Goal: Task Accomplishment & Management: Manage account settings

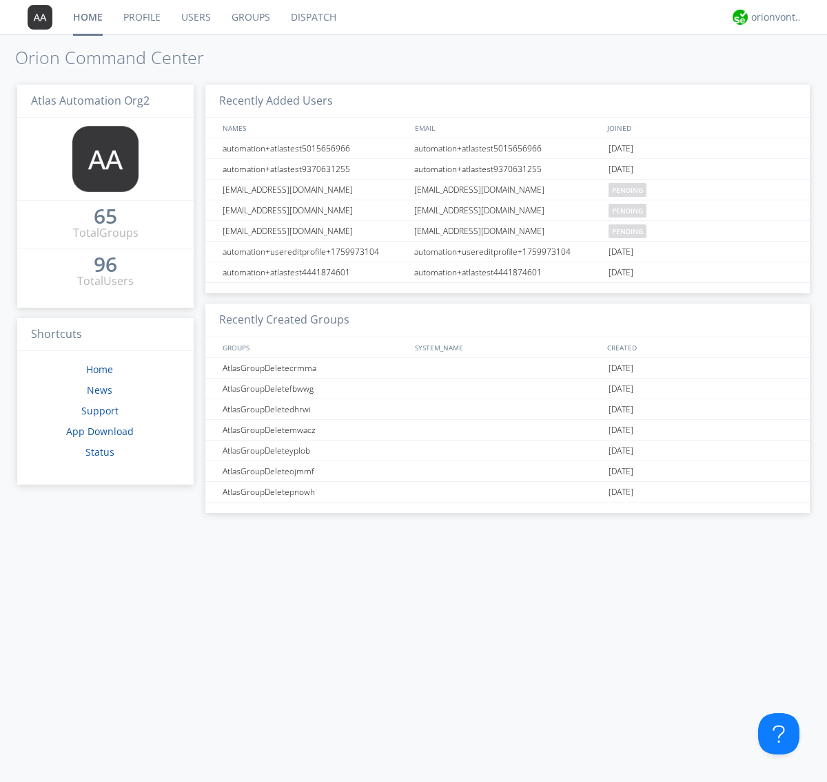
click at [195, 17] on link "Users" at bounding box center [196, 17] width 50 height 34
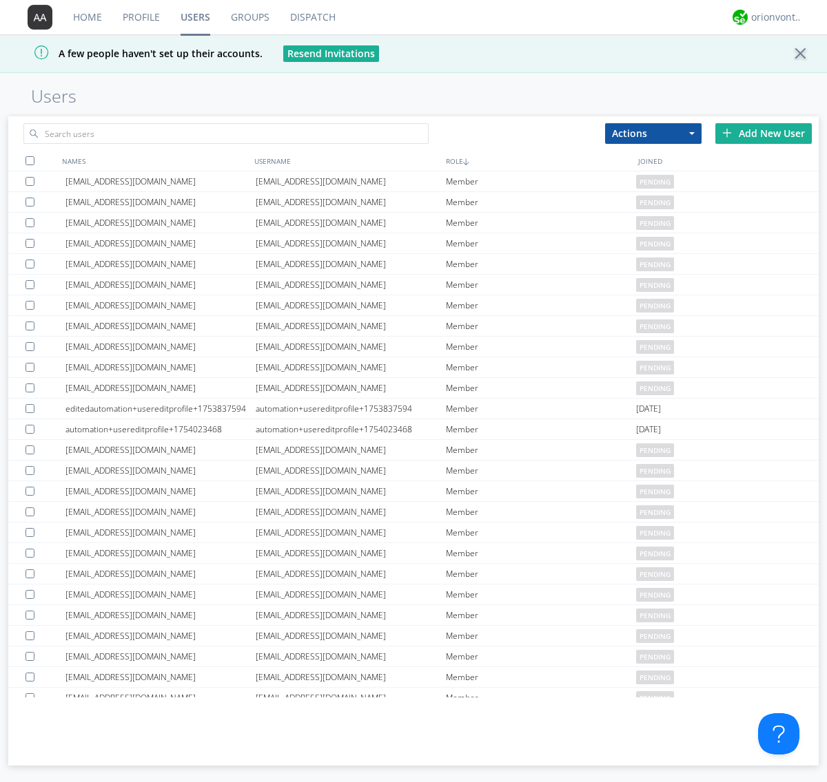
click at [763, 133] on div "Add New User" at bounding box center [763, 133] width 96 height 21
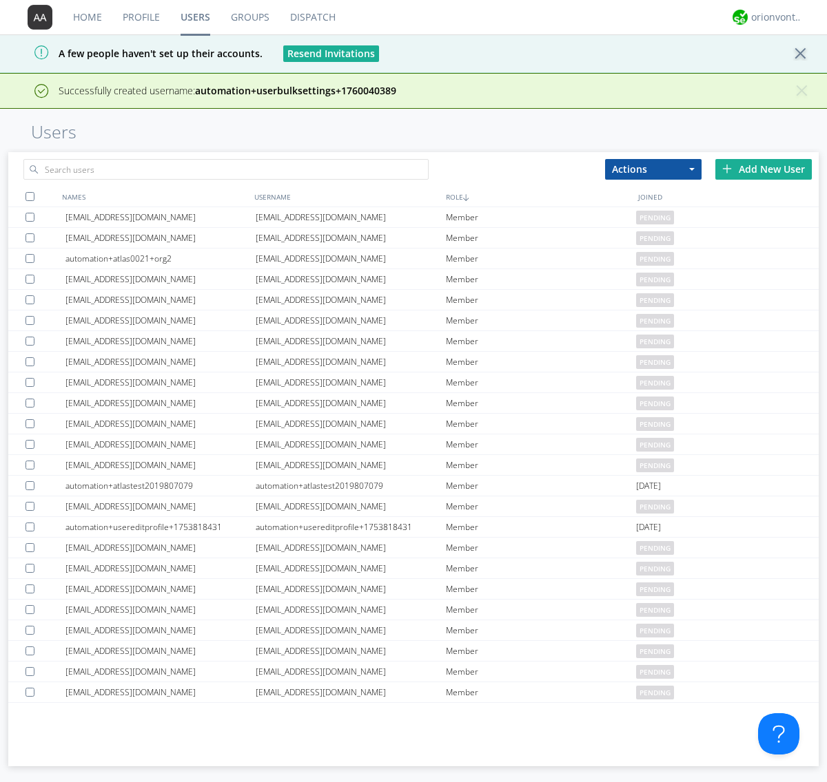
click at [763, 169] on div "Add New User" at bounding box center [763, 169] width 96 height 21
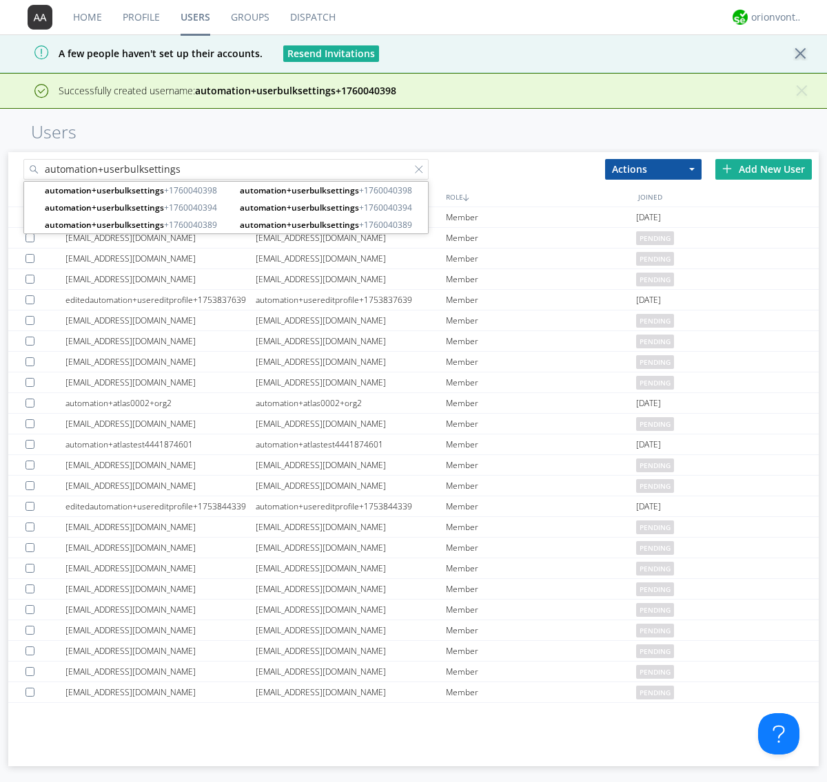
type input "automation+userbulksettings"
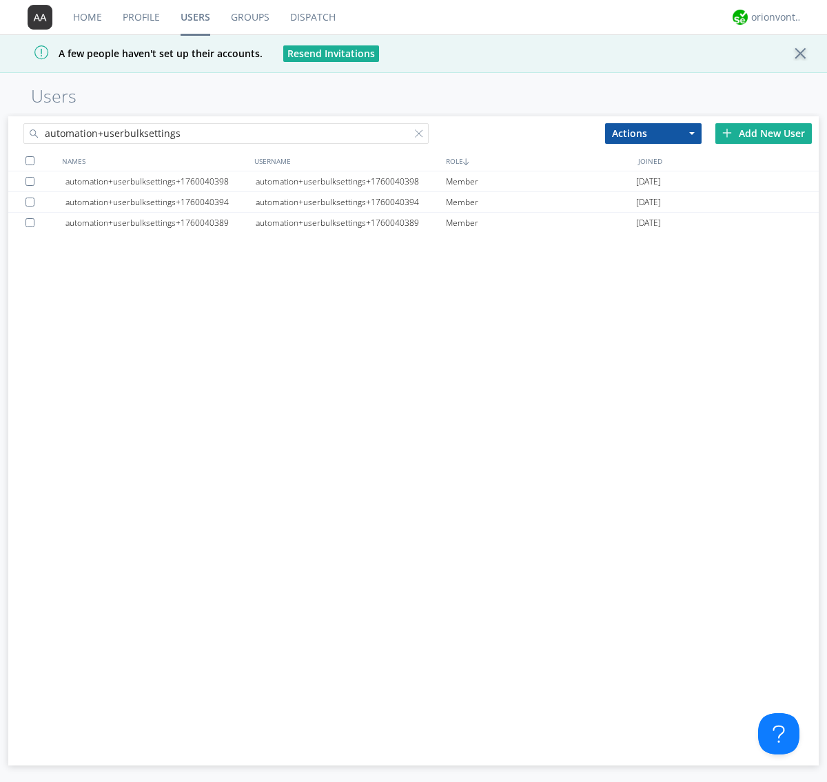
click at [30, 160] on div at bounding box center [29, 160] width 9 height 9
click at [653, 133] on button "Actions" at bounding box center [653, 133] width 96 height 21
click at [0, 0] on link "Edit Settings" at bounding box center [0, 0] width 0 height 0
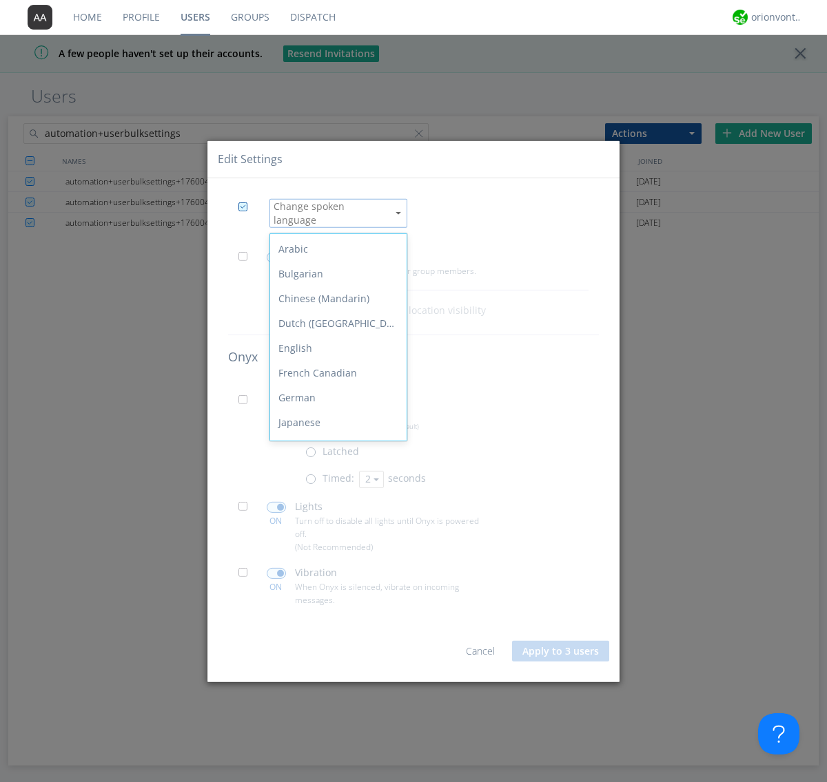
click at [335, 584] on div "Spanish" at bounding box center [338, 596] width 136 height 25
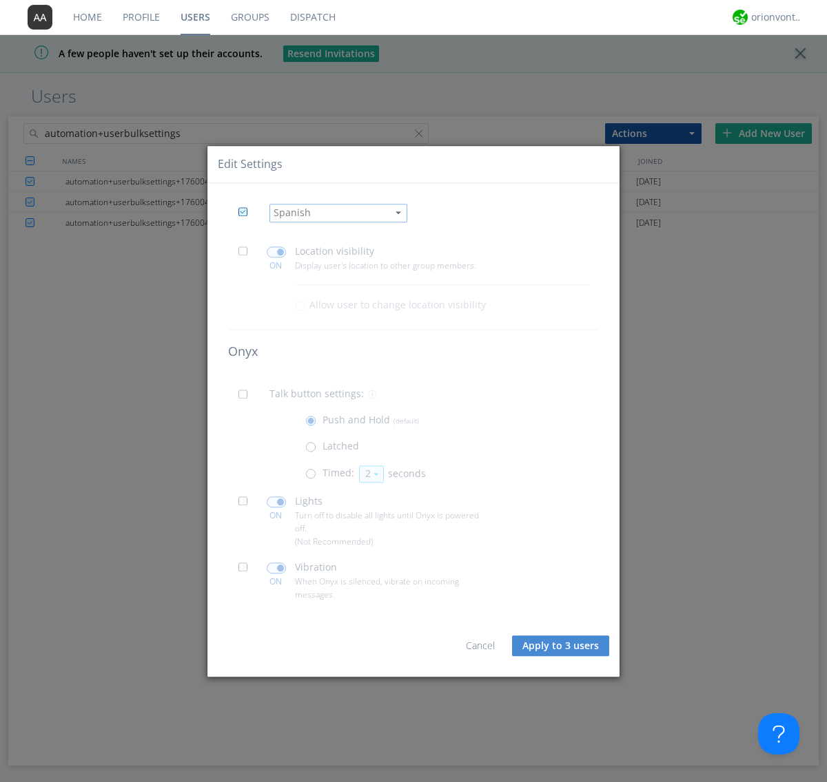
click at [247, 255] on span at bounding box center [246, 255] width 17 height 17
click at [0, 0] on input "checkbox" at bounding box center [0, 0] width 0 height 0
click at [276, 252] on span at bounding box center [276, 252] width 19 height 11
click at [0, 0] on input "checkbox" at bounding box center [0, 0] width 0 height 0
click at [247, 398] on span at bounding box center [246, 398] width 17 height 17
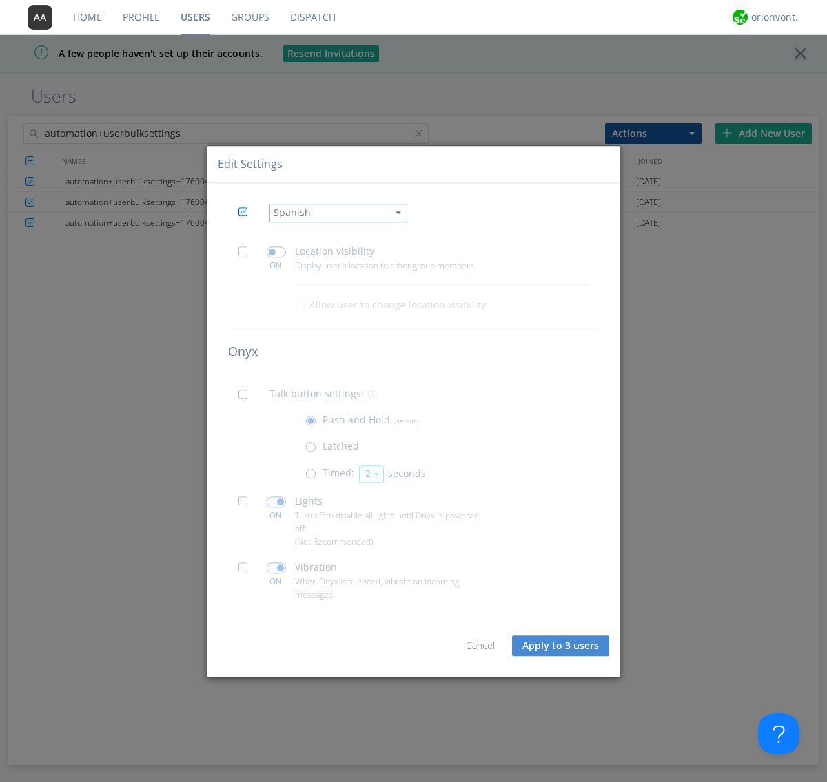
click at [0, 0] on input "checkbox" at bounding box center [0, 0] width 0 height 0
click at [313, 477] on span at bounding box center [313, 476] width 17 height 17
click at [0, 0] on input "radio" at bounding box center [0, 0] width 0 height 0
click at [370, 474] on button "2" at bounding box center [371, 474] width 25 height 17
click at [370, 514] on link "3" at bounding box center [371, 515] width 23 height 18
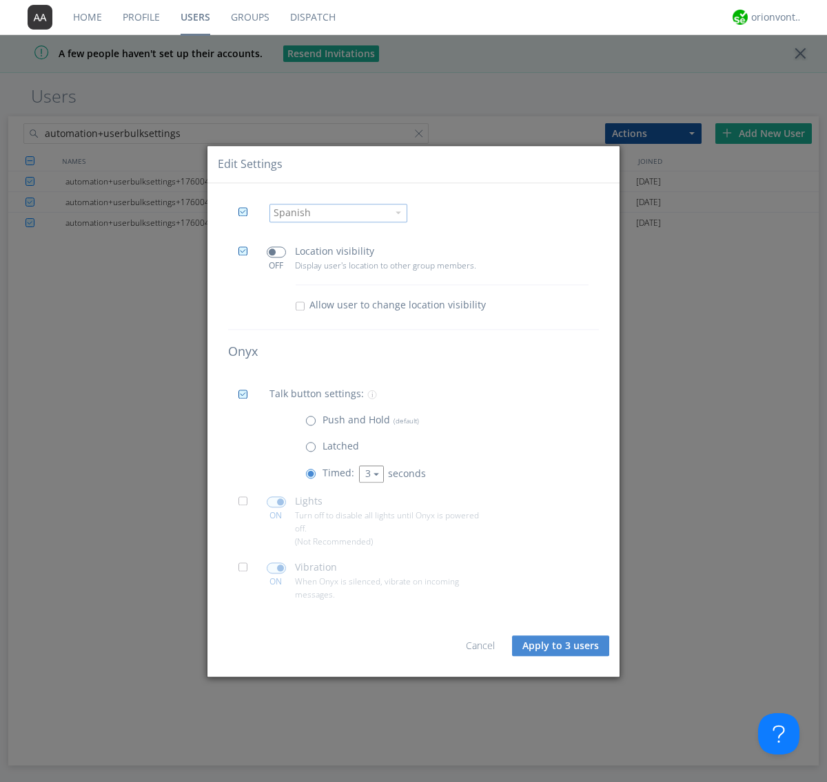
click at [247, 505] on span at bounding box center [246, 505] width 17 height 17
click at [0, 0] on input "checkbox" at bounding box center [0, 0] width 0 height 0
click at [276, 501] on span at bounding box center [276, 502] width 19 height 11
click at [0, 0] on input "checkbox" at bounding box center [0, 0] width 0 height 0
click at [247, 571] on span at bounding box center [246, 571] width 17 height 17
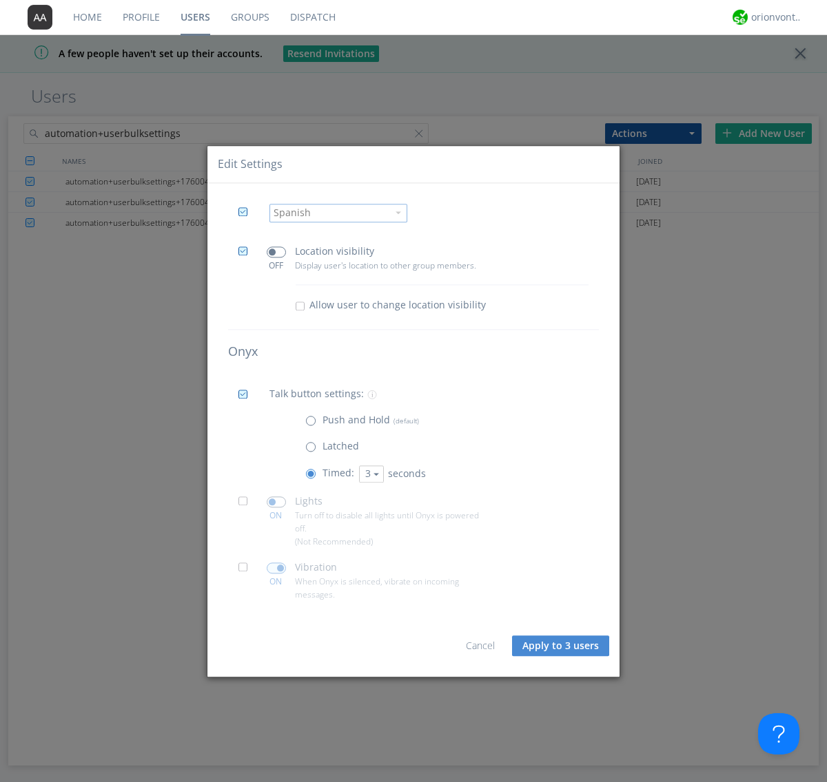
click at [0, 0] on input "checkbox" at bounding box center [0, 0] width 0 height 0
click at [276, 568] on span at bounding box center [276, 568] width 19 height 11
click at [0, 0] on input "checkbox" at bounding box center [0, 0] width 0 height 0
click at [561, 646] on button "Apply to 3 users" at bounding box center [560, 646] width 97 height 21
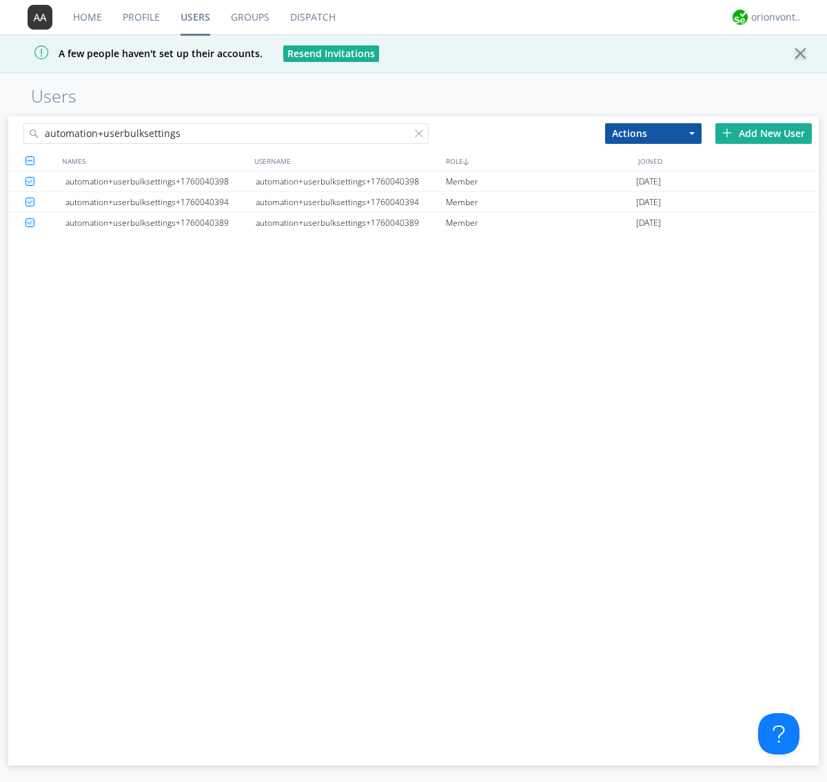
click at [195, 17] on link "Users" at bounding box center [195, 17] width 50 height 34
click at [422, 136] on div at bounding box center [422, 136] width 14 height 14
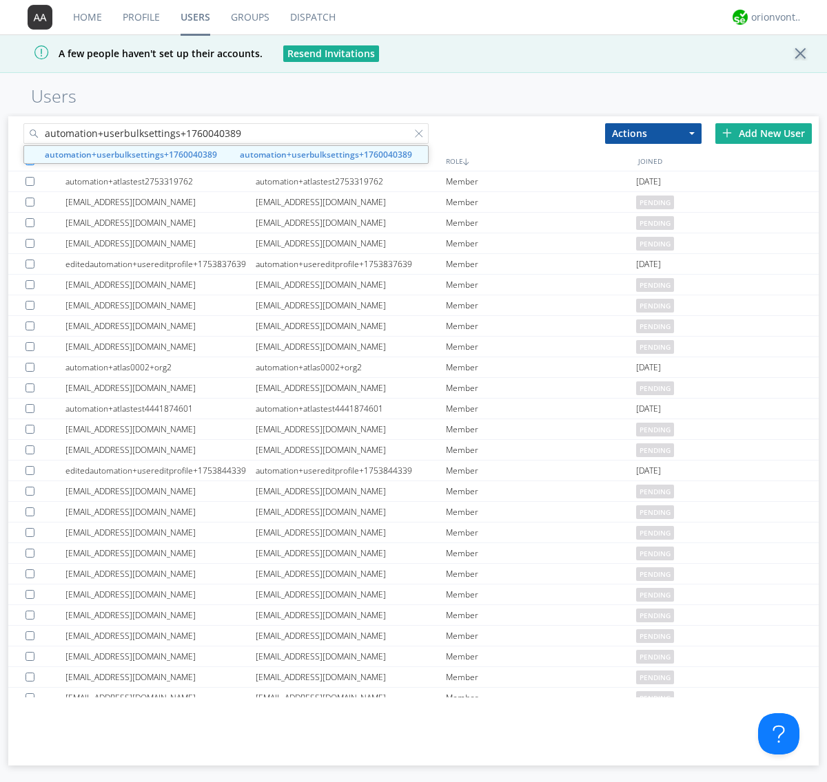
type input "automation+userbulksettings+1760040389"
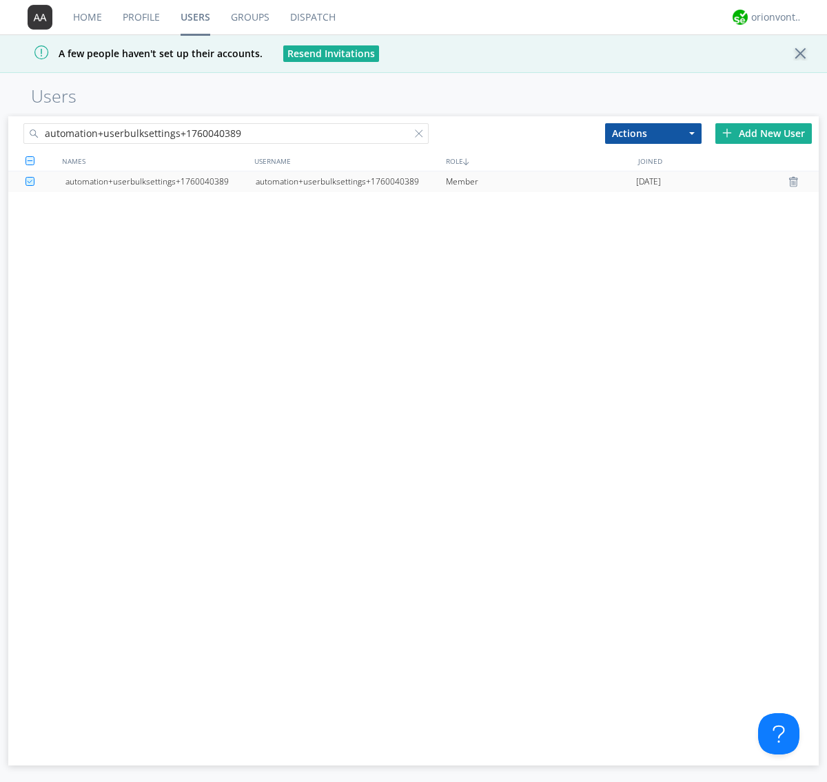
click at [350, 181] on div "automation+userbulksettings+1760040389" at bounding box center [351, 182] width 190 height 21
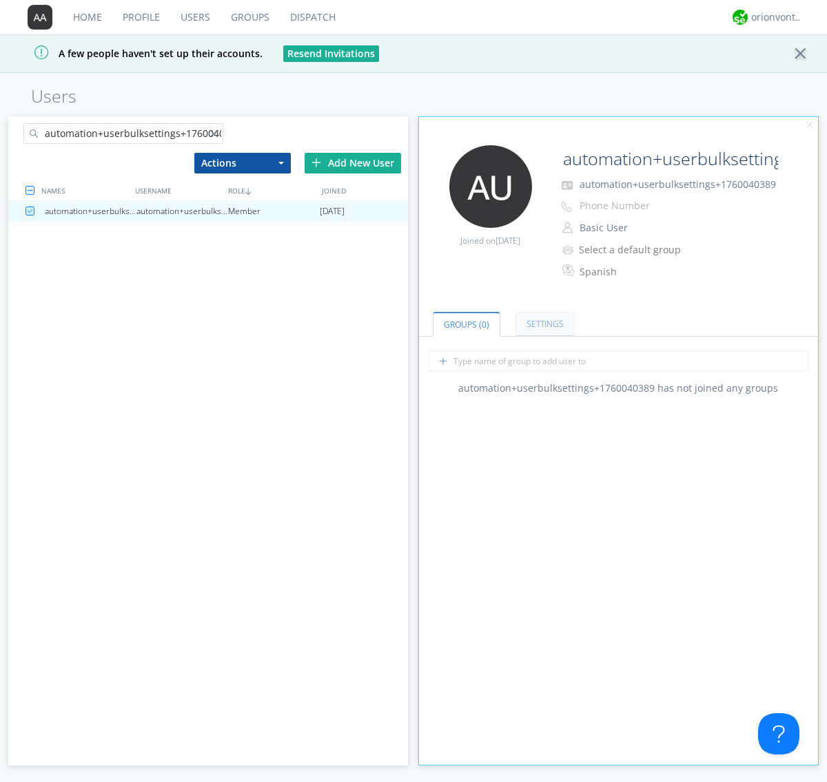
click at [543, 324] on link "Settings" at bounding box center [544, 324] width 59 height 24
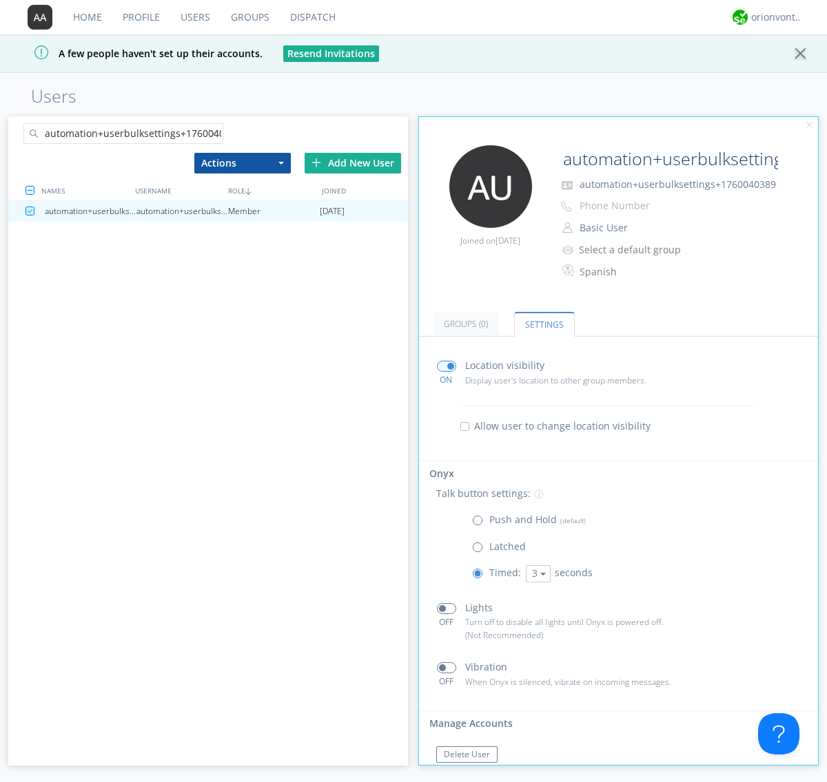
scroll to position [30, 0]
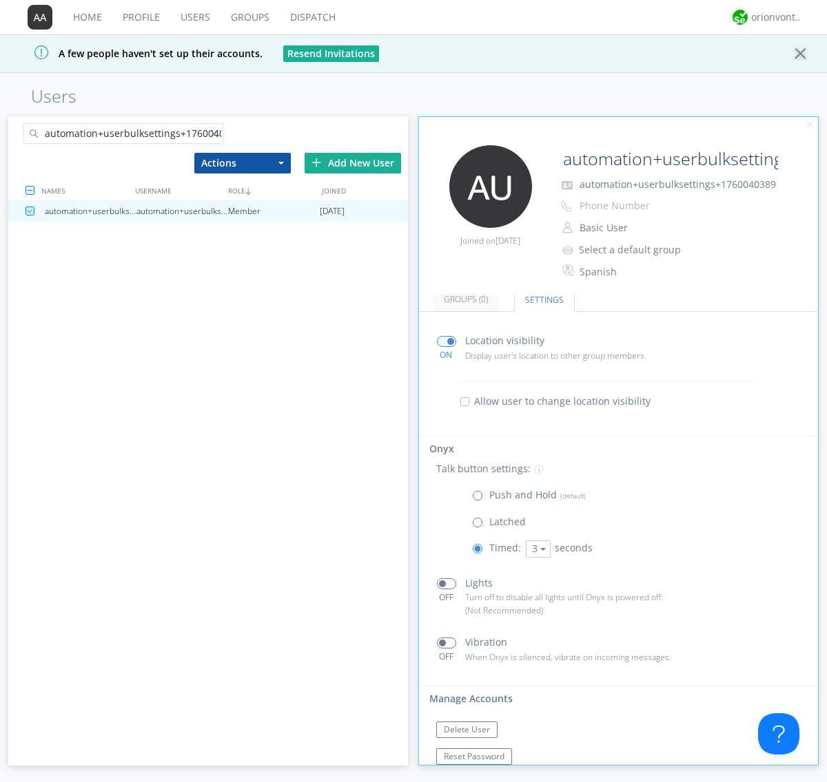
click at [216, 136] on div at bounding box center [216, 136] width 14 height 14
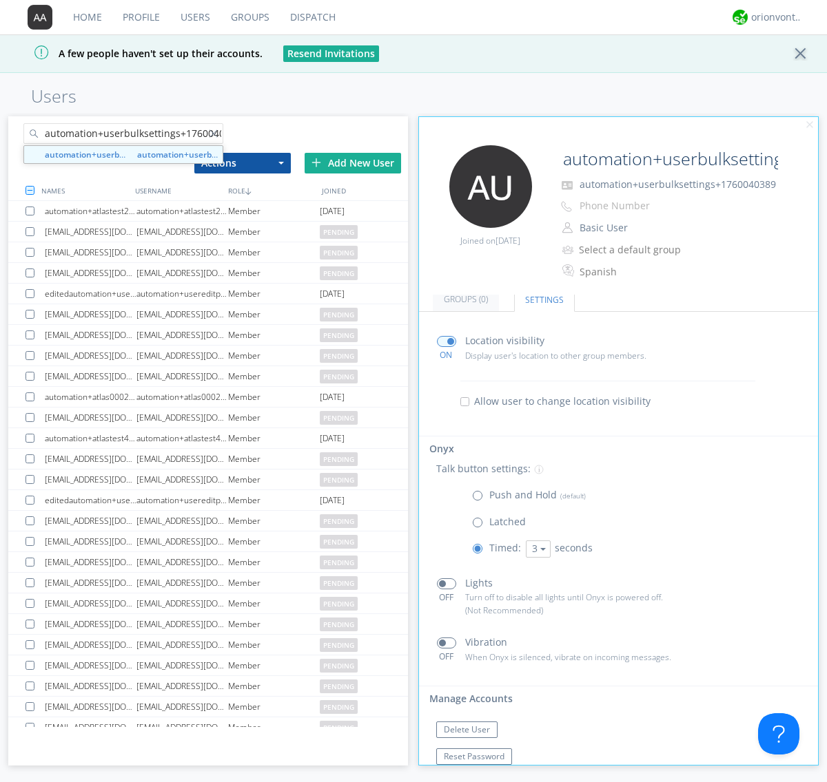
scroll to position [0, 16]
type input "automation+userbulksettings+1760040394"
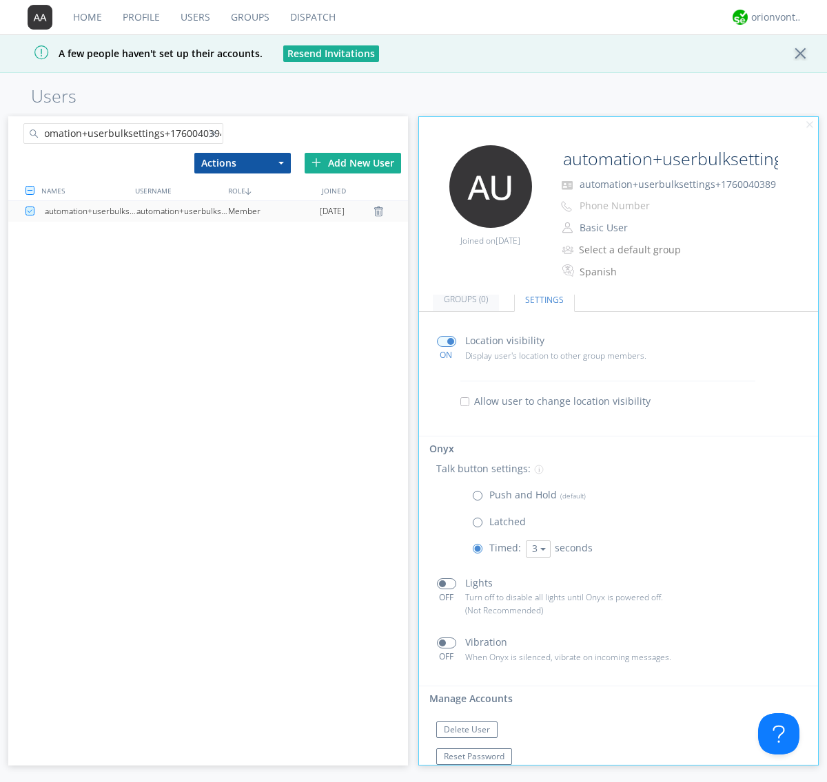
click at [182, 211] on div "automation+userbulksettings+1760040394" at bounding box center [182, 211] width 92 height 21
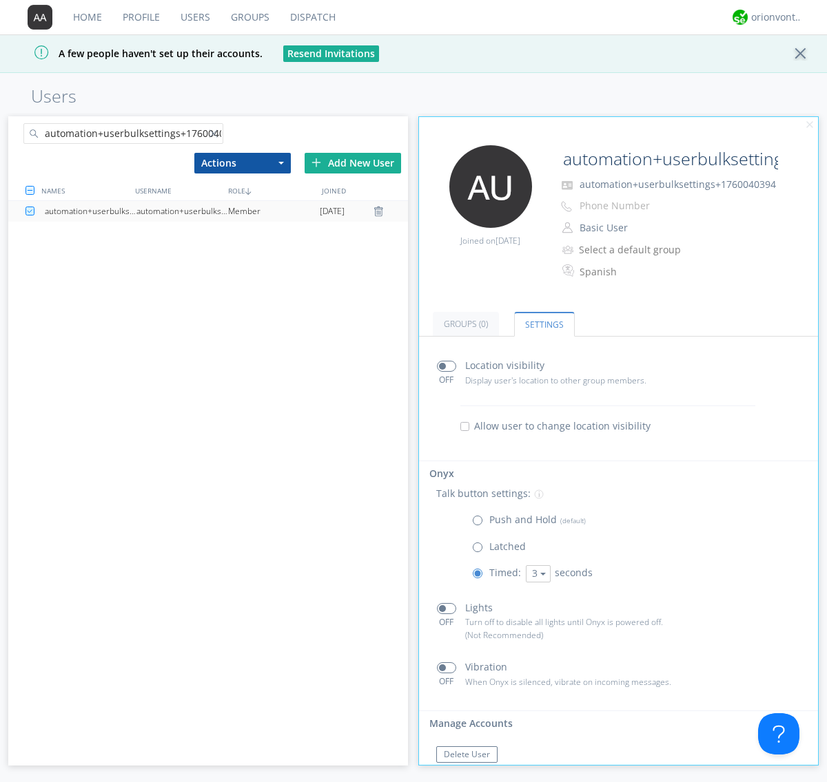
scroll to position [30, 0]
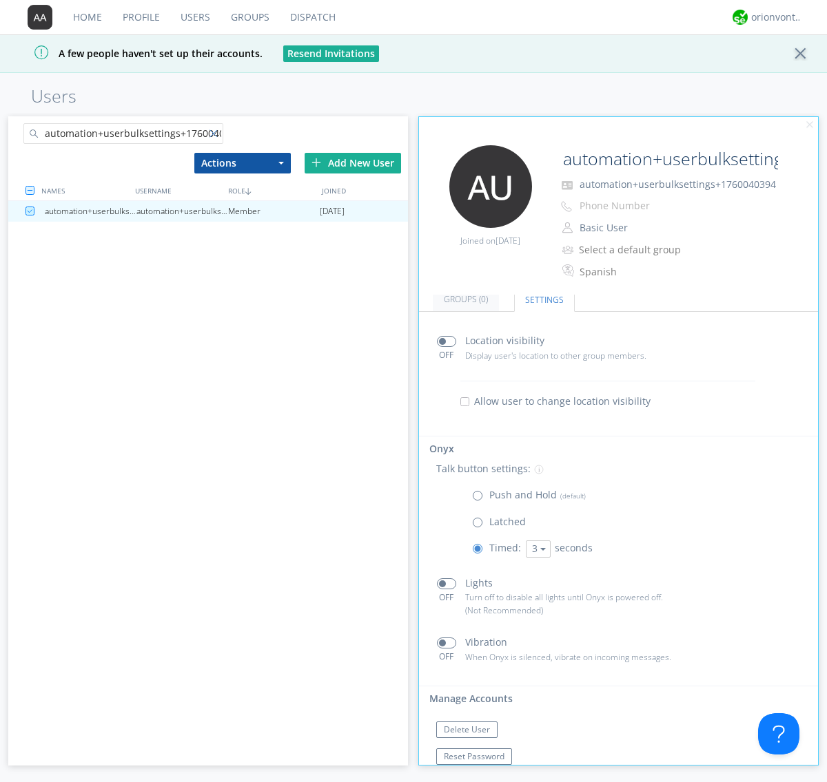
click at [216, 136] on div at bounding box center [216, 136] width 14 height 14
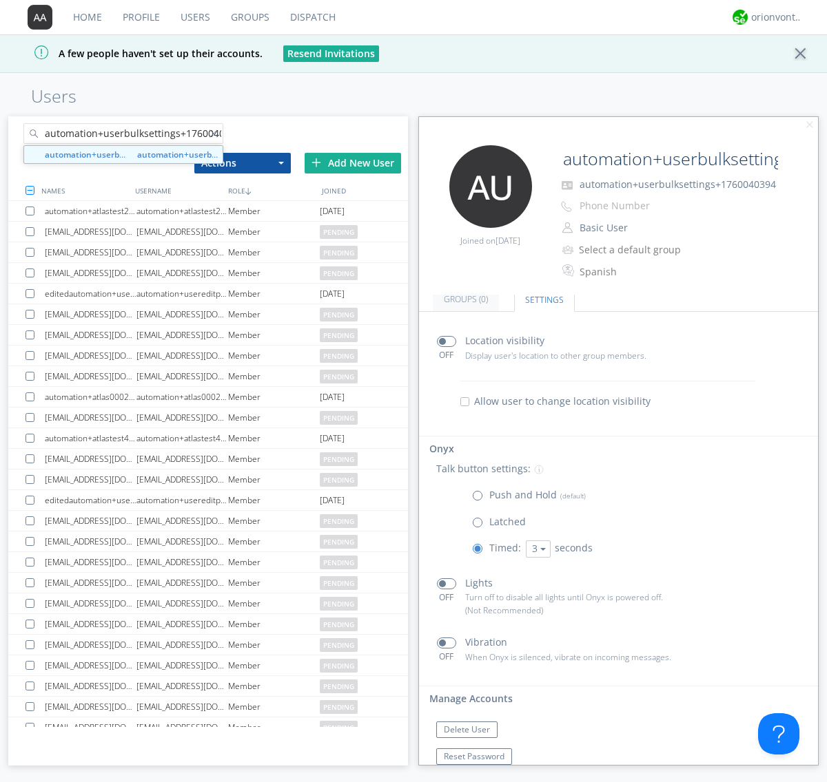
scroll to position [0, 16]
type input "automation+userbulksettings+1760040398"
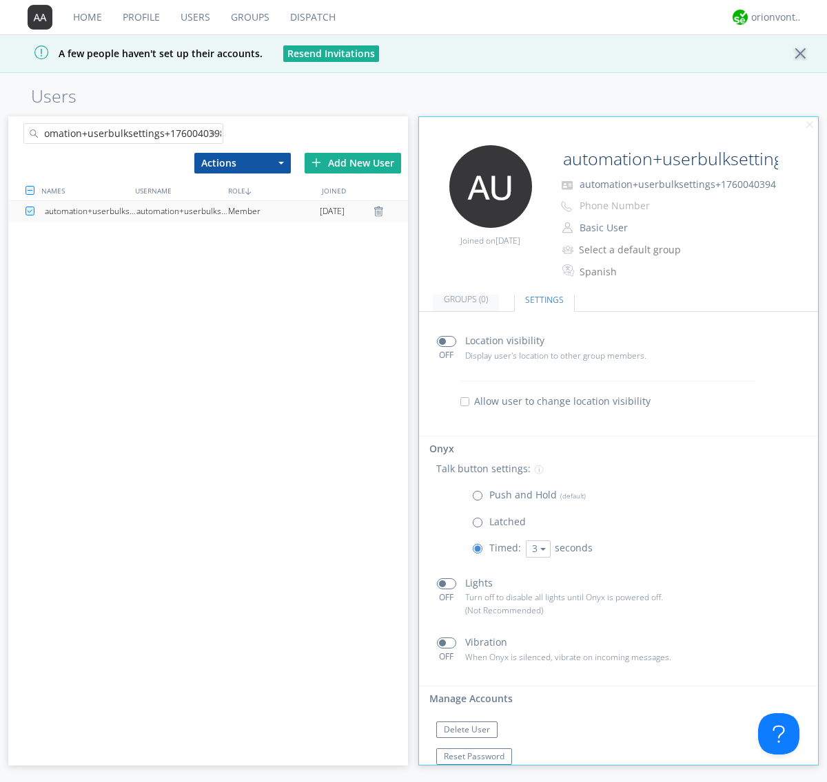
click at [182, 211] on div "automation+userbulksettings+1760040398" at bounding box center [182, 211] width 92 height 21
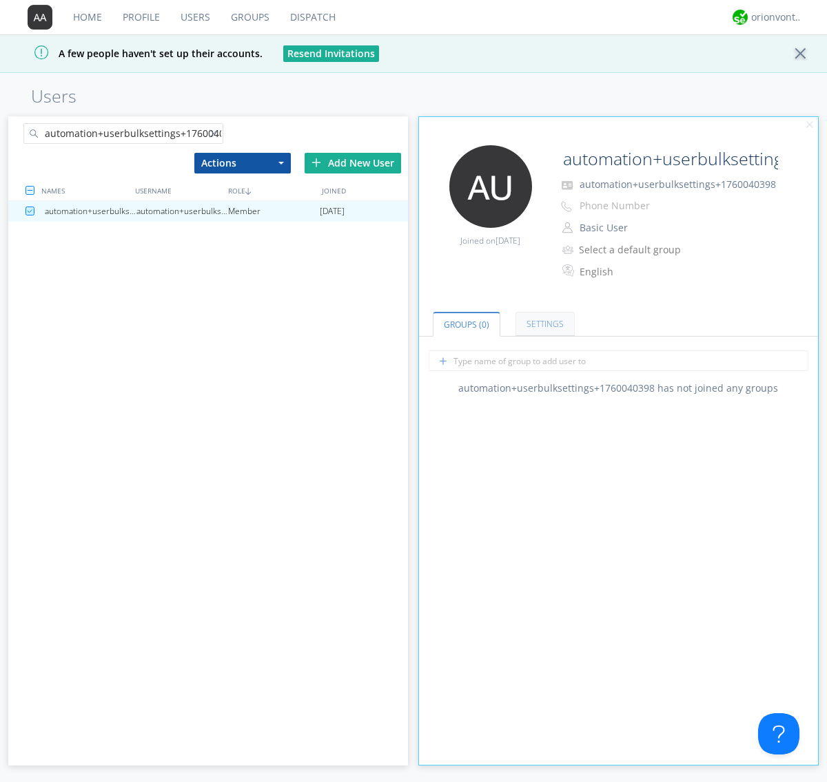
click at [543, 324] on link "Settings" at bounding box center [544, 324] width 59 height 24
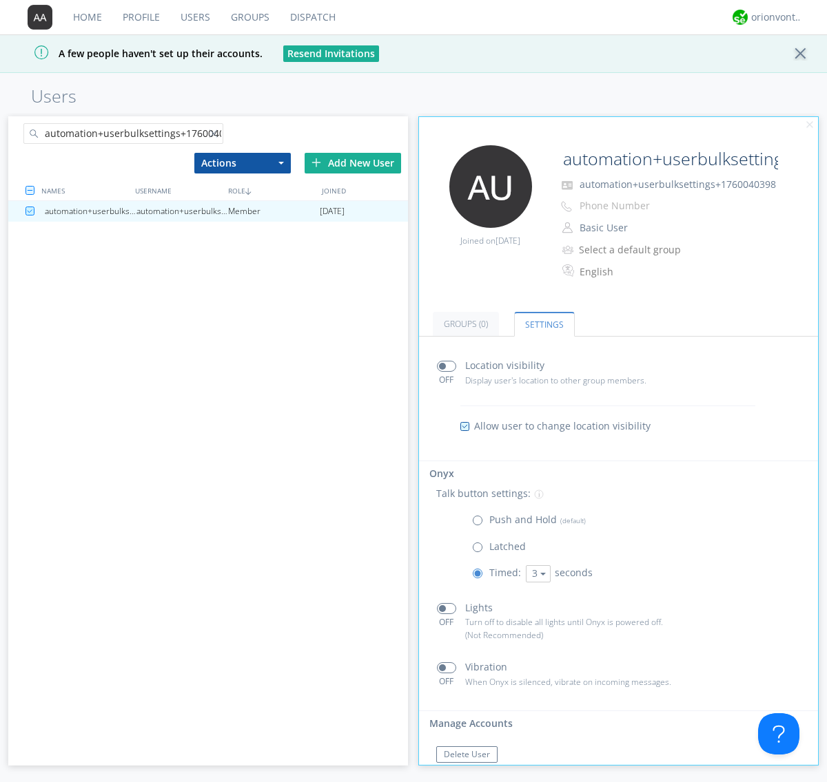
click at [194, 17] on link "Users" at bounding box center [195, 17] width 50 height 34
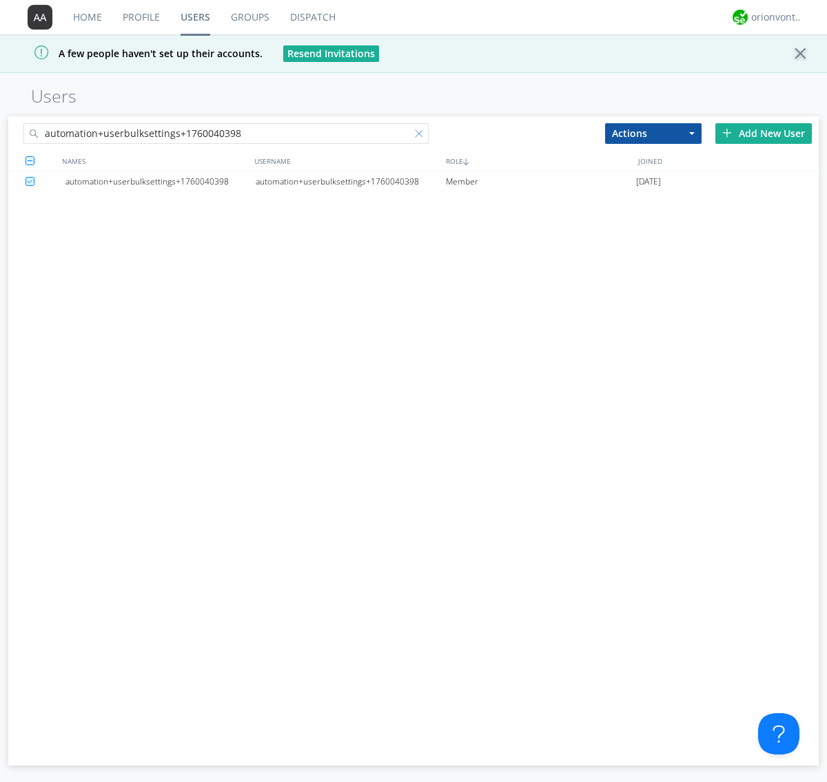
click at [422, 136] on div at bounding box center [422, 136] width 14 height 14
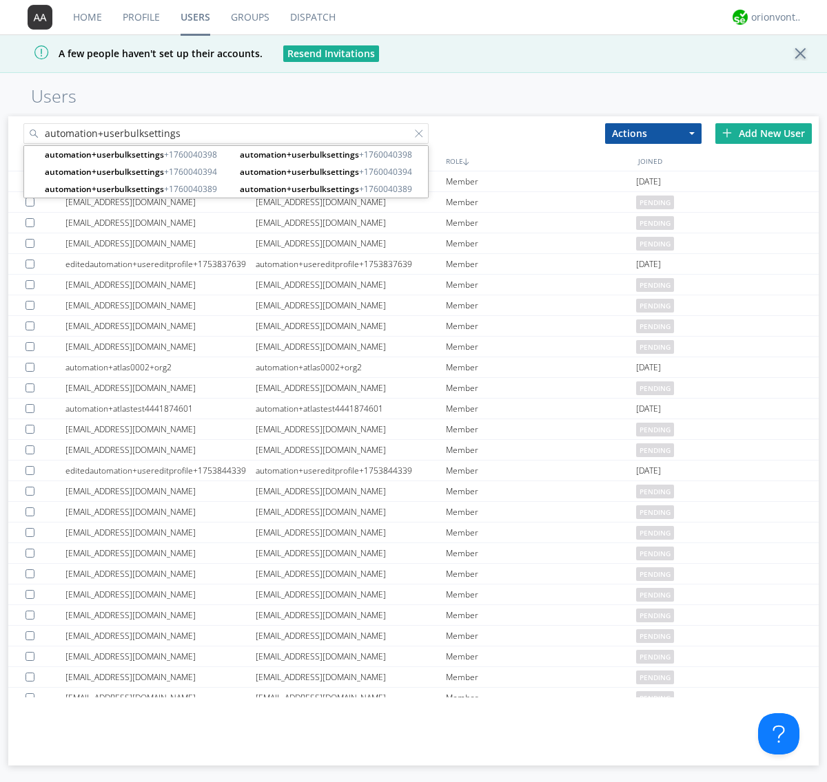
type input "automation+userbulksettings"
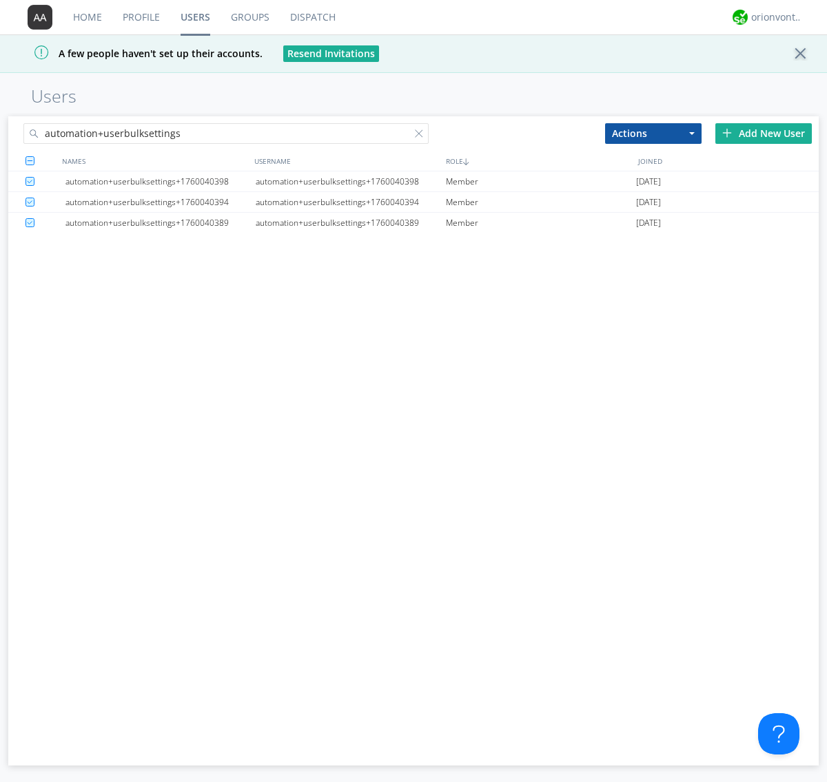
click at [653, 133] on button "Actions" at bounding box center [653, 133] width 96 height 21
click at [0, 0] on link "Delete User" at bounding box center [0, 0] width 0 height 0
